Goal: Consume media (video, audio)

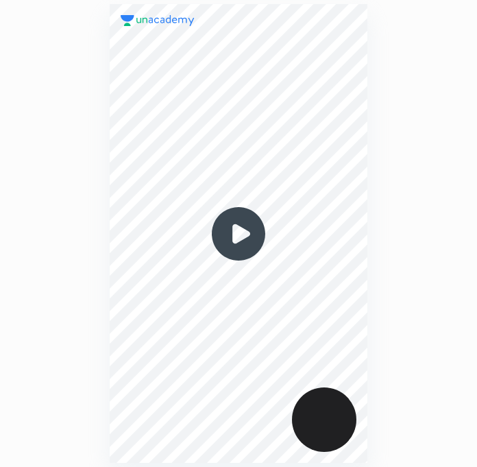
scroll to position [466, 258]
click at [230, 228] on img at bounding box center [239, 234] width 66 height 66
click at [234, 243] on img at bounding box center [239, 234] width 66 height 66
click at [247, 234] on img at bounding box center [239, 234] width 66 height 66
click at [241, 245] on img at bounding box center [239, 234] width 66 height 66
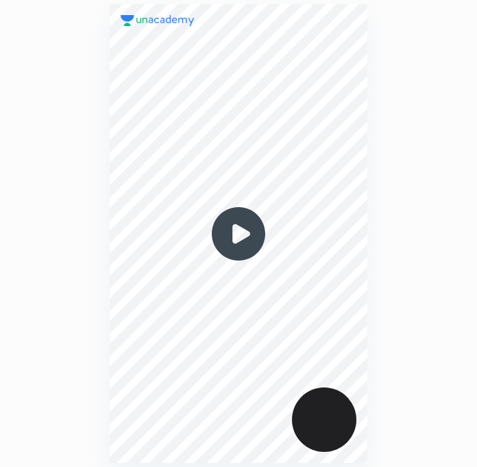
click at [254, 240] on img at bounding box center [239, 234] width 66 height 66
click at [253, 236] on img at bounding box center [239, 234] width 66 height 66
click at [241, 231] on img at bounding box center [239, 234] width 66 height 66
click at [243, 232] on img at bounding box center [239, 234] width 66 height 66
click at [241, 234] on img at bounding box center [239, 234] width 66 height 66
